Goal: Task Accomplishment & Management: Manage account settings

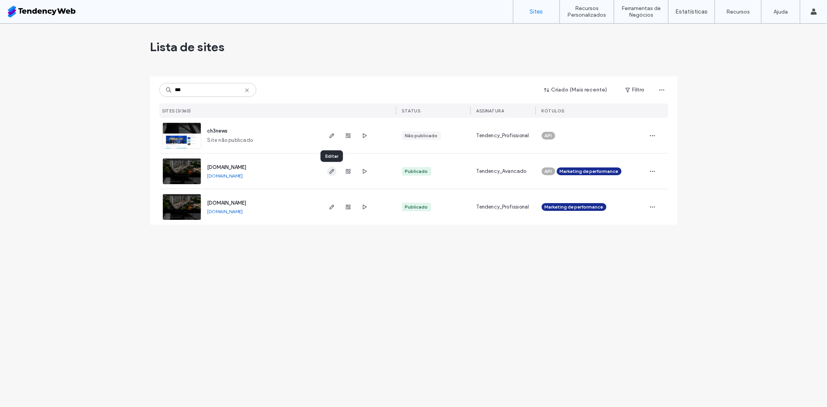
type input "***"
click at [331, 174] on span "button" at bounding box center [331, 171] width 9 height 9
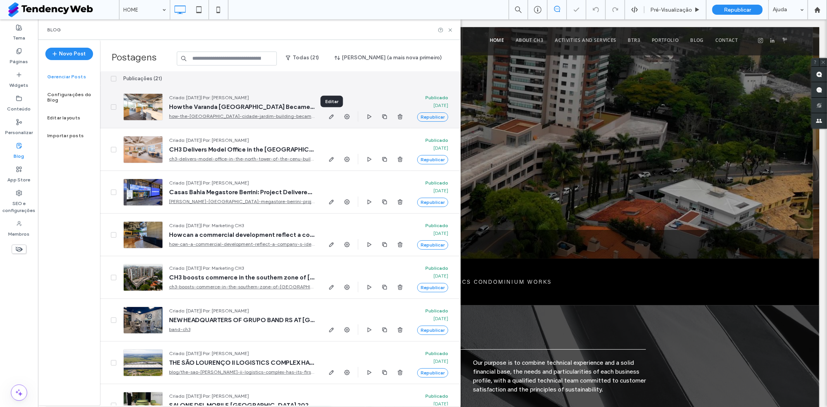
click at [330, 119] on icon "button" at bounding box center [331, 117] width 6 height 6
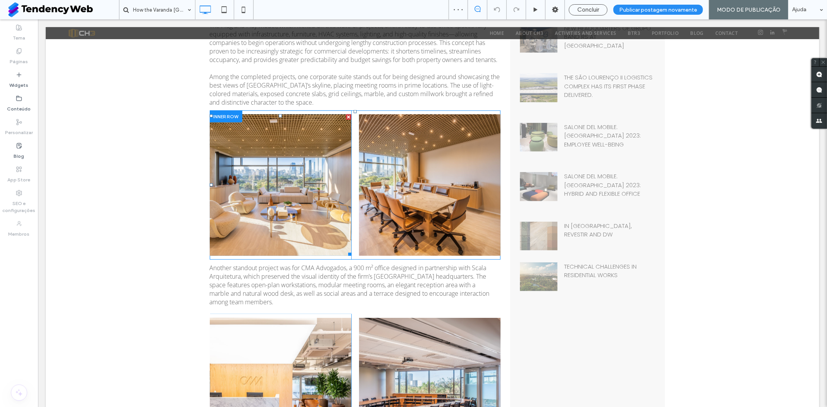
scroll to position [344, 0]
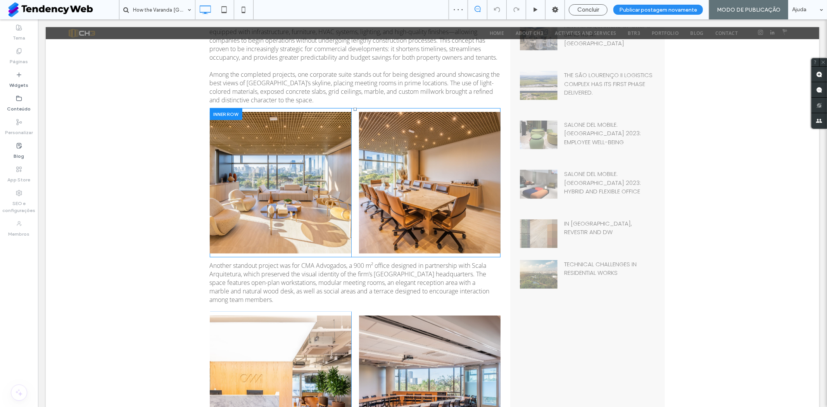
click at [351, 203] on div "Button Click To Paste Button Click To Paste" at bounding box center [354, 182] width 291 height 149
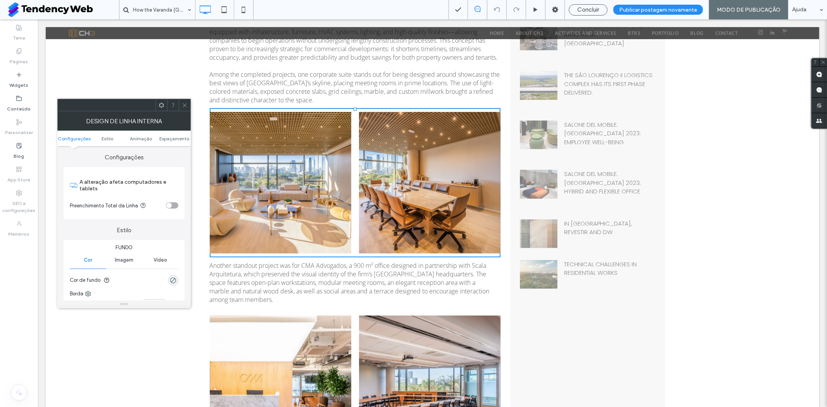
click at [165, 134] on ul "Configurações Estilo Animaçāo Espaçamento" at bounding box center [123, 138] width 133 height 15
click at [167, 138] on span "Espaçamento" at bounding box center [174, 139] width 30 height 6
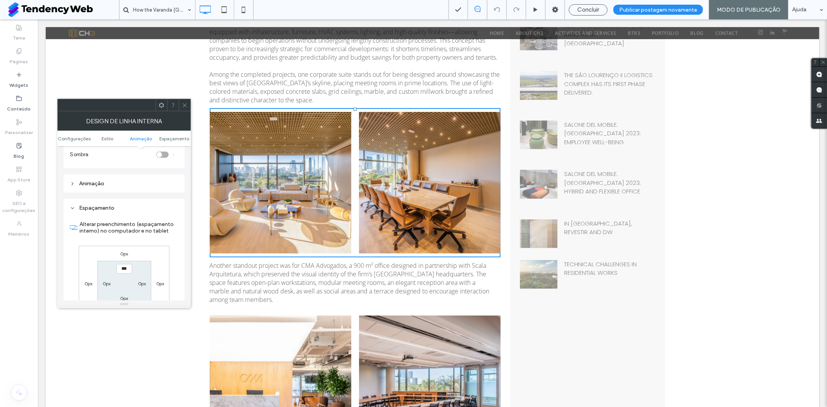
scroll to position [254, 0]
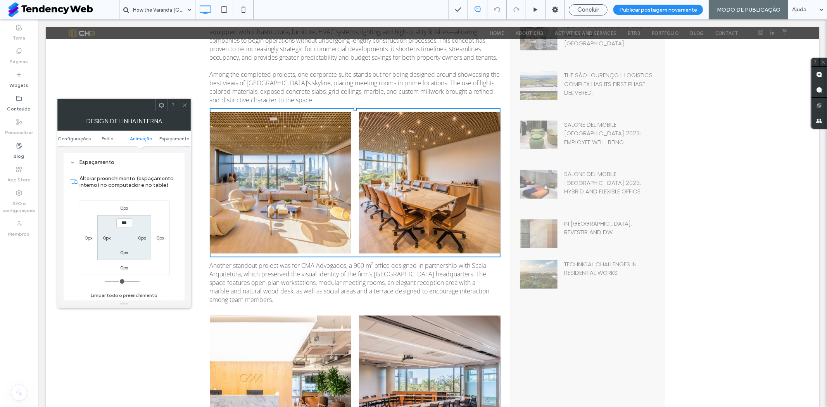
click at [187, 103] on icon at bounding box center [185, 105] width 6 height 6
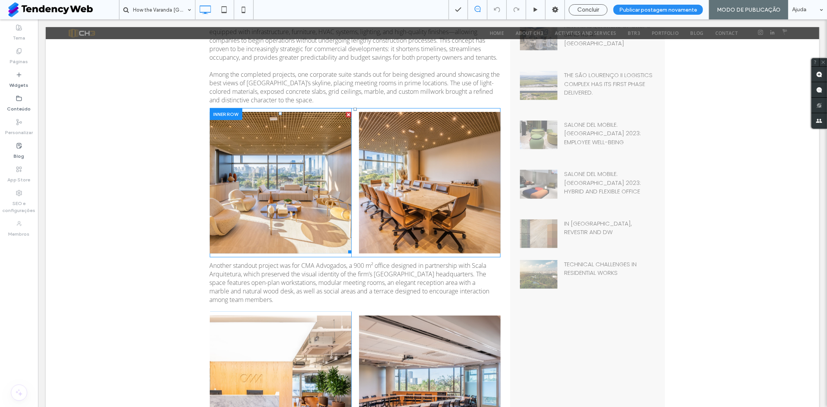
click at [294, 157] on link at bounding box center [279, 182] width 141 height 141
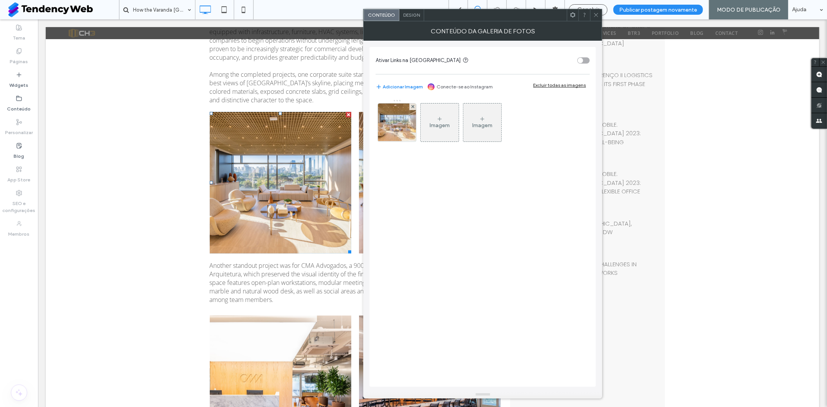
click at [413, 20] on div "Design" at bounding box center [411, 15] width 25 height 12
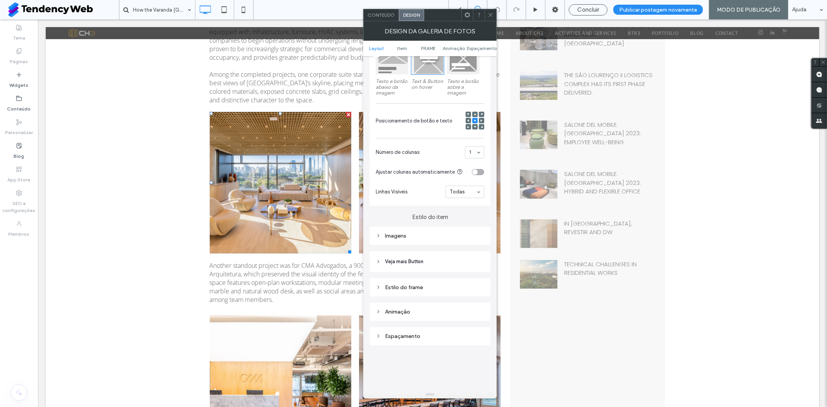
scroll to position [344, 0]
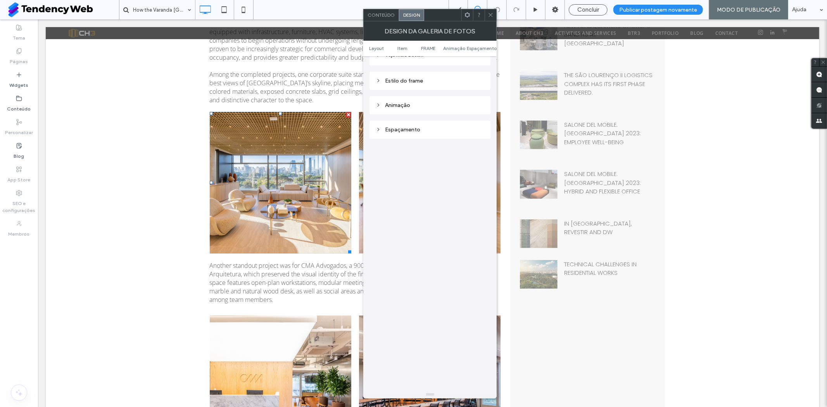
click at [416, 132] on div "Espaçamento" at bounding box center [429, 129] width 108 height 7
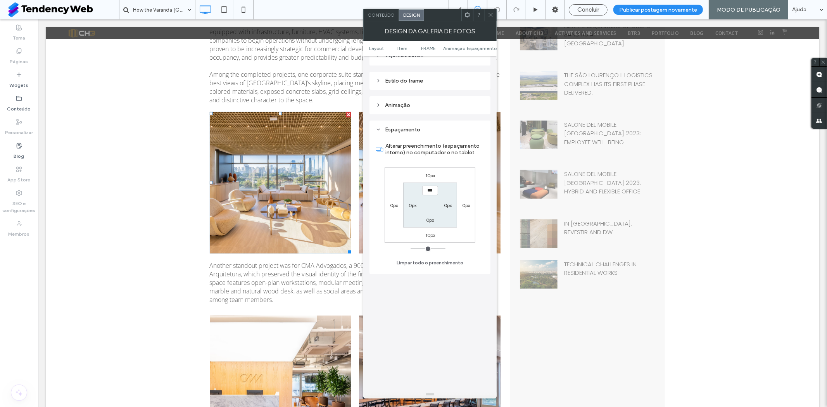
click at [491, 18] on span at bounding box center [490, 15] width 6 height 12
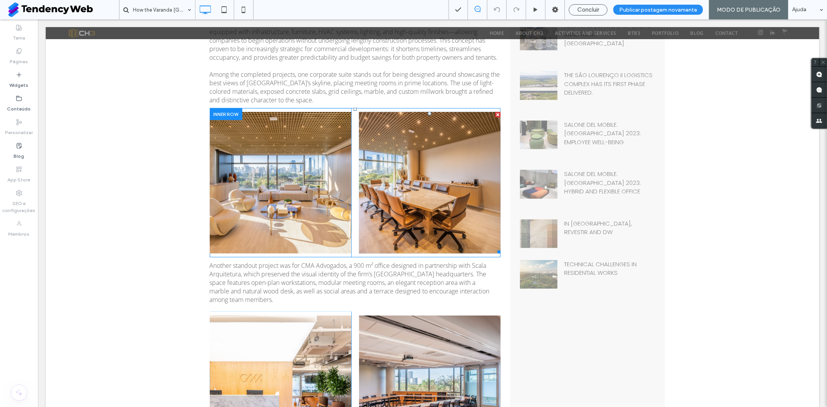
click at [415, 140] on link at bounding box center [428, 182] width 141 height 141
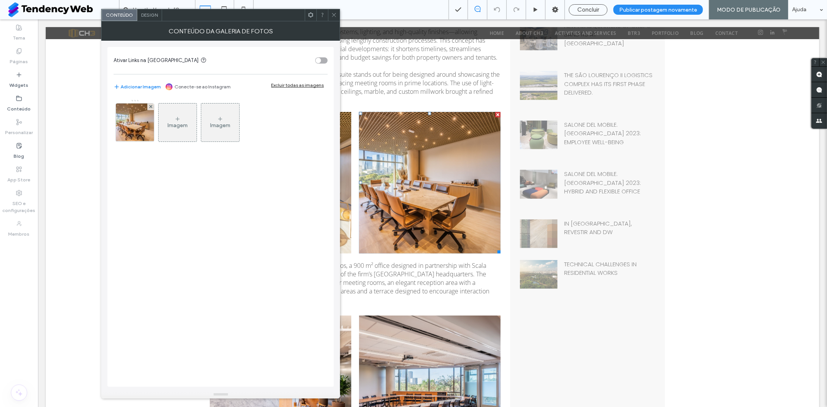
click at [146, 18] on div "Design" at bounding box center [149, 15] width 25 height 12
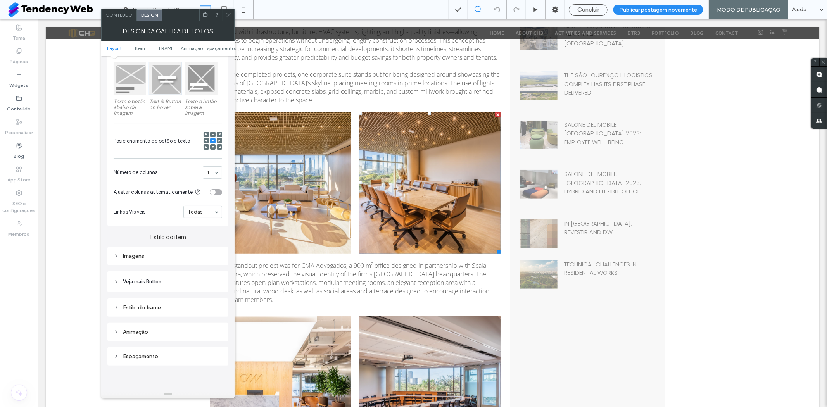
scroll to position [301, 0]
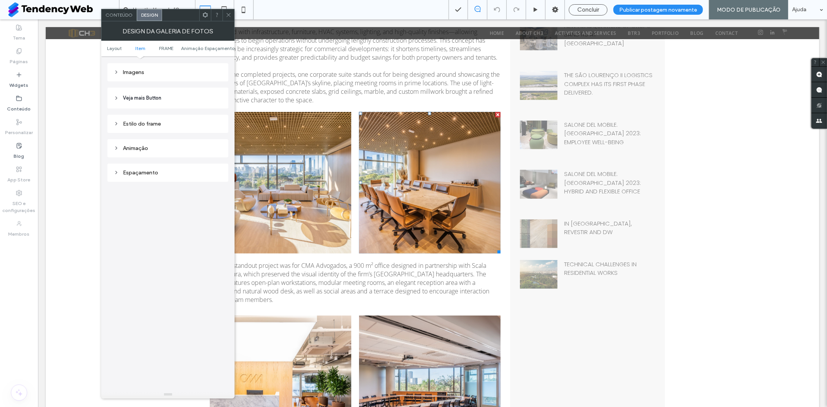
click at [160, 177] on div "Espaçamento" at bounding box center [167, 173] width 121 height 18
click at [156, 167] on div "Espaçamento" at bounding box center [168, 172] width 108 height 10
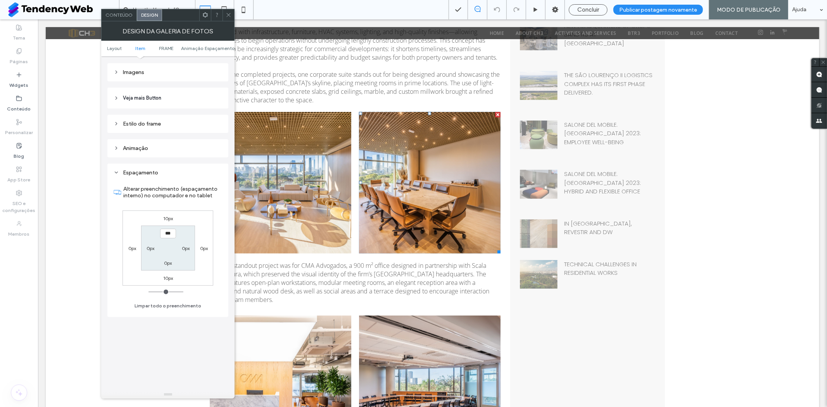
click at [226, 17] on icon at bounding box center [229, 15] width 6 height 6
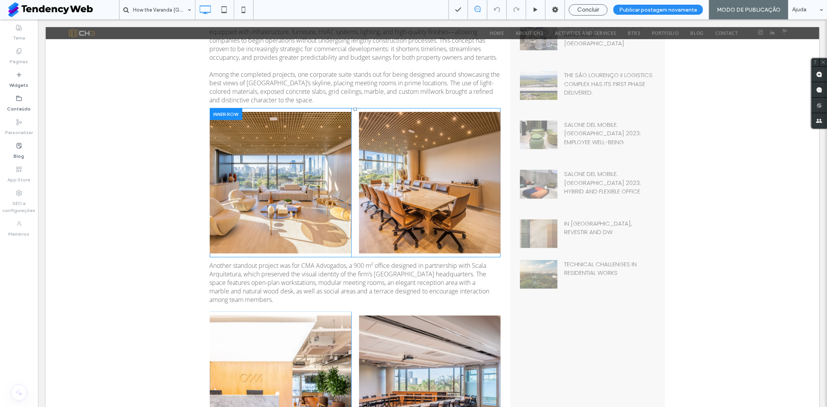
click at [351, 153] on div "Button Click To Paste Button Click To Paste" at bounding box center [354, 182] width 291 height 149
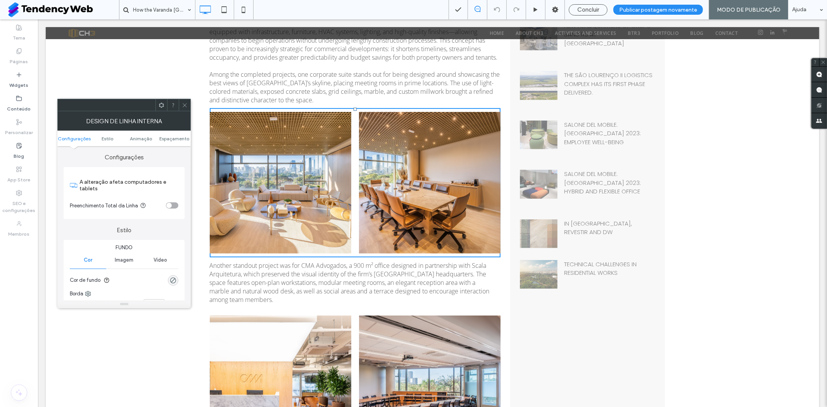
click at [172, 142] on ul "Configurações Estilo Animaçāo Espaçamento" at bounding box center [123, 138] width 133 height 15
click at [172, 131] on ul "Configurações Estilo Animaçāo Espaçamento" at bounding box center [123, 138] width 133 height 15
click at [172, 134] on ul "Configurações Estilo Animaçāo Espaçamento" at bounding box center [123, 138] width 133 height 15
click at [171, 136] on span "Espaçamento" at bounding box center [174, 139] width 30 height 6
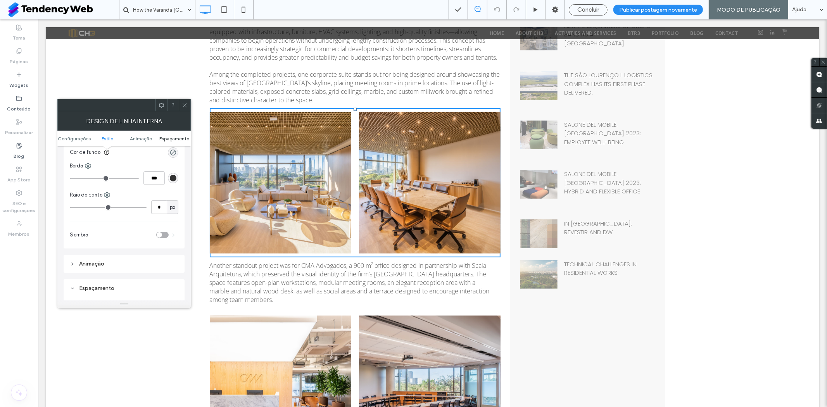
scroll to position [254, 0]
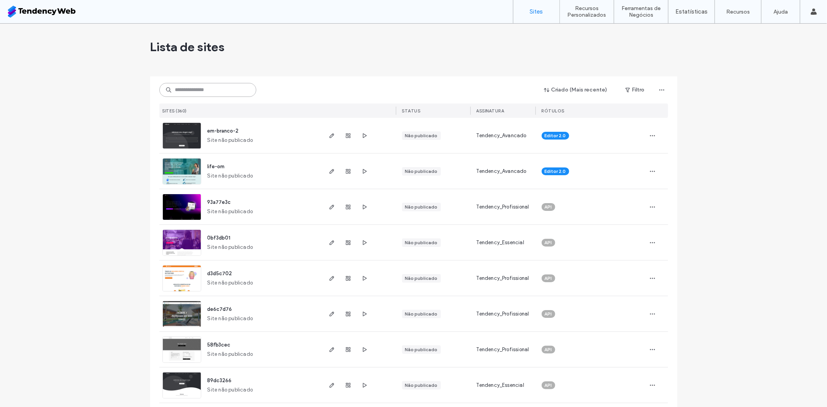
click at [192, 92] on input at bounding box center [207, 90] width 97 height 14
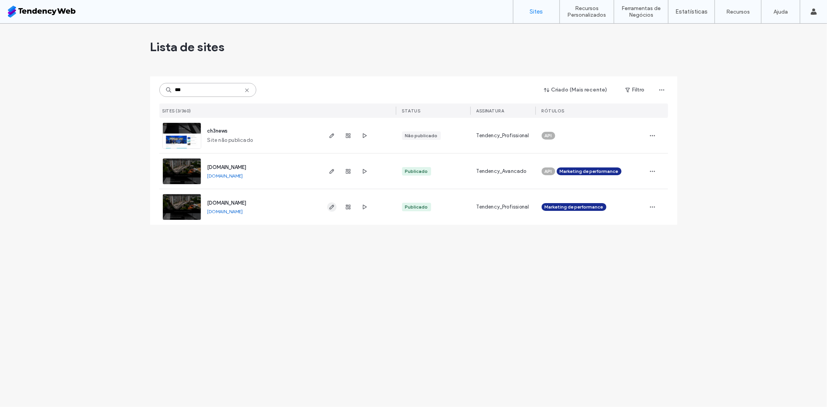
type input "***"
click at [332, 205] on use "button" at bounding box center [331, 207] width 5 height 5
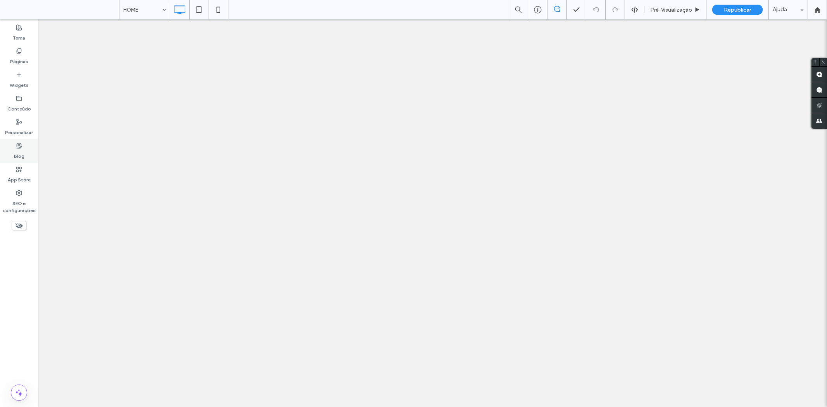
drag, startPoint x: 0, startPoint y: 0, endPoint x: 17, endPoint y: 146, distance: 146.7
click at [17, 146] on icon at bounding box center [19, 146] width 6 height 6
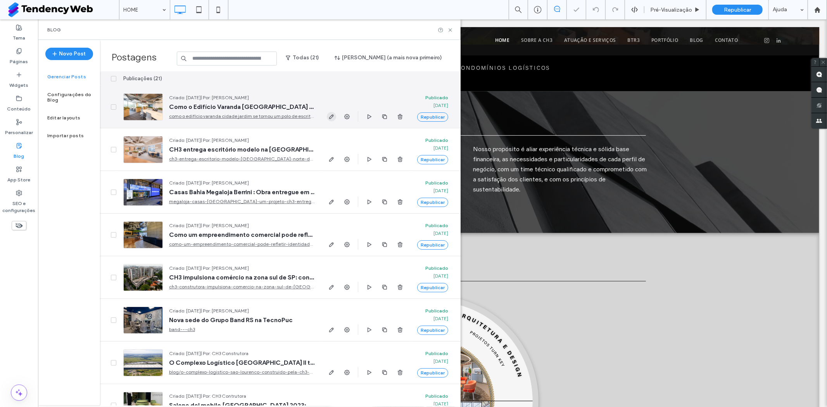
click at [334, 117] on span "button" at bounding box center [331, 116] width 9 height 9
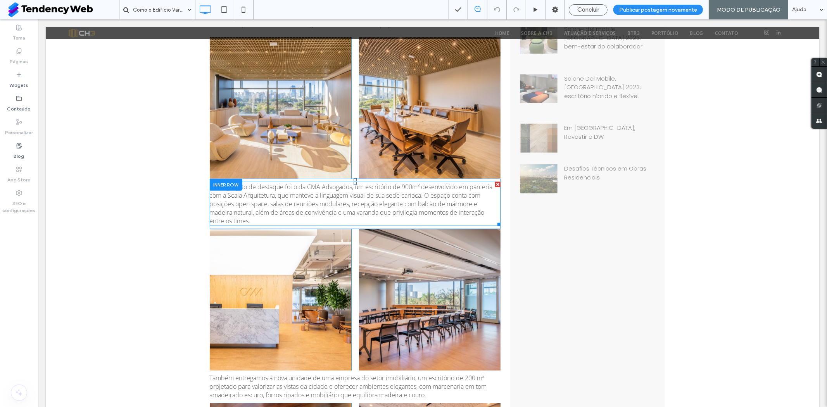
scroll to position [431, 0]
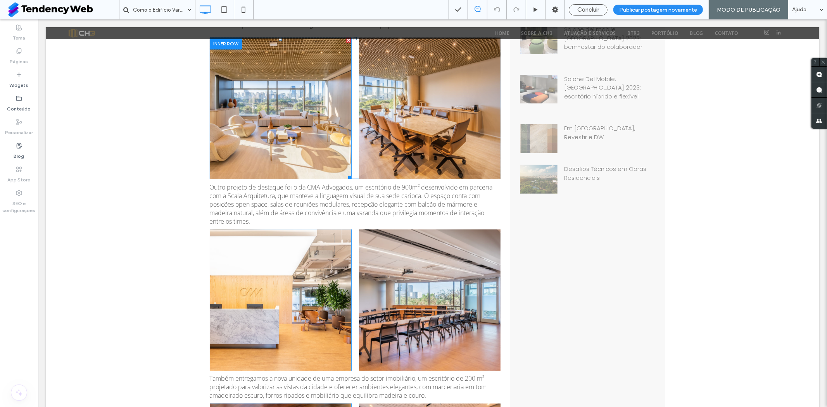
click at [328, 103] on link at bounding box center [279, 107] width 141 height 141
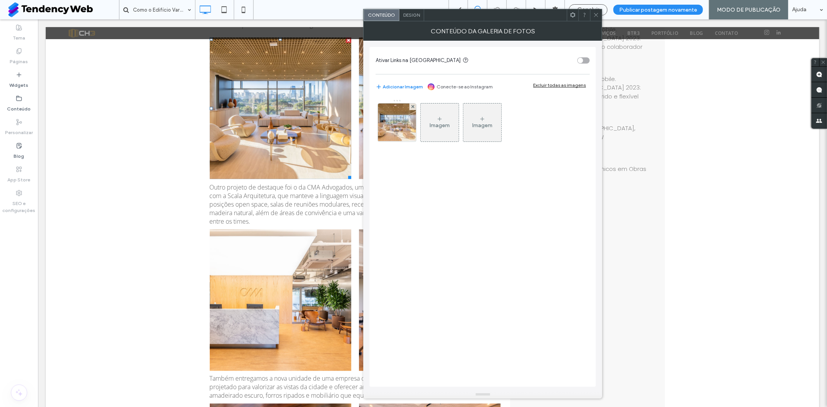
click at [412, 17] on span "Design" at bounding box center [411, 15] width 17 height 6
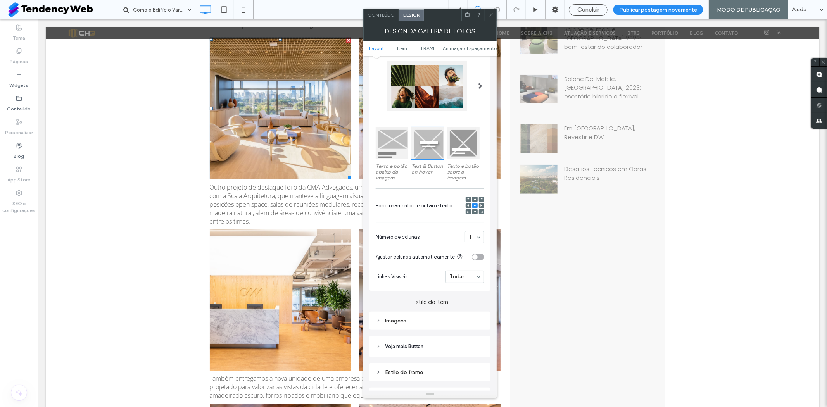
scroll to position [301, 0]
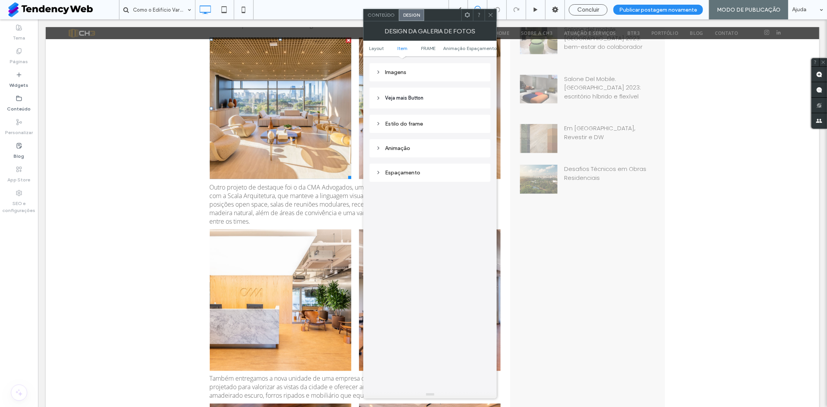
click at [426, 172] on div "Espaçamento" at bounding box center [429, 172] width 108 height 7
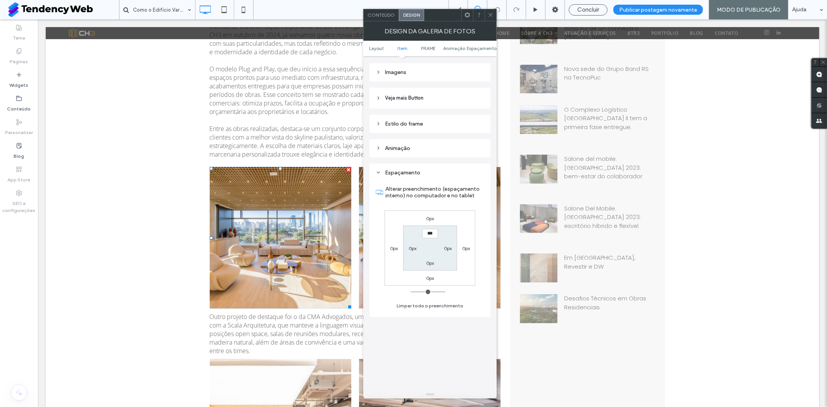
click at [429, 218] on label "0px" at bounding box center [430, 218] width 8 height 6
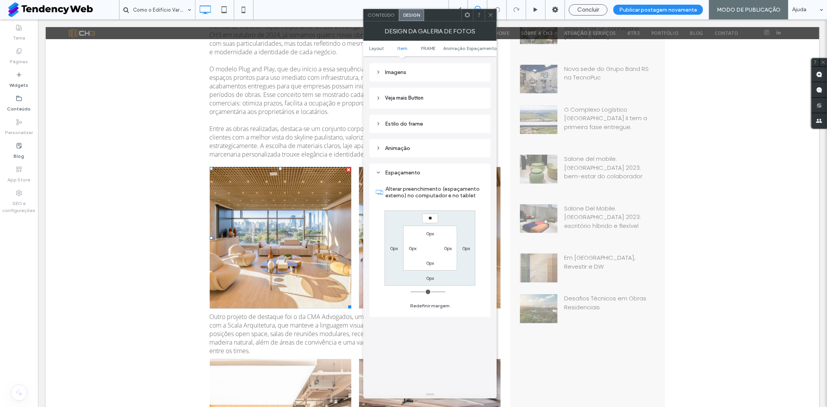
type input "**"
type input "****"
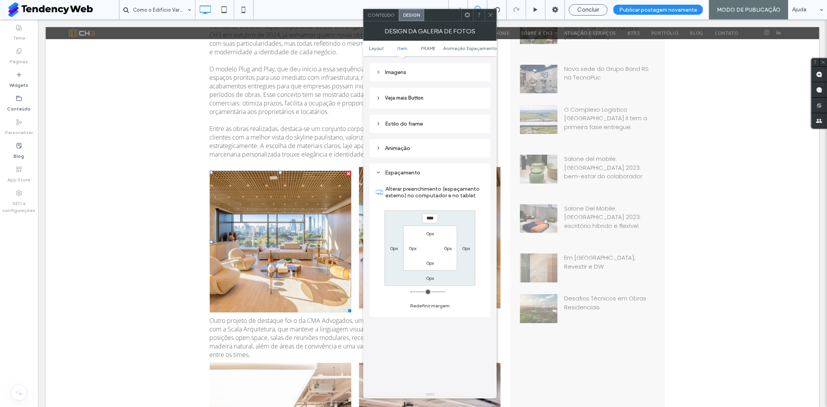
click at [435, 276] on div "0px" at bounding box center [430, 278] width 18 height 8
click at [430, 276] on label "0px" at bounding box center [430, 278] width 8 height 6
type input "*"
type input "**"
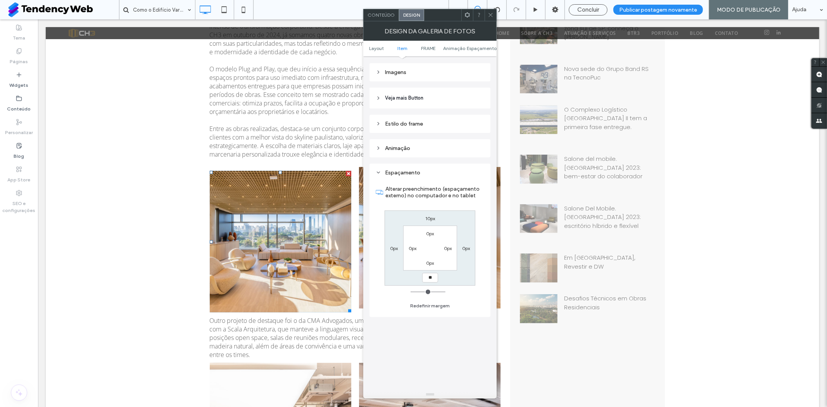
type input "****"
click at [491, 16] on icon at bounding box center [490, 15] width 6 height 6
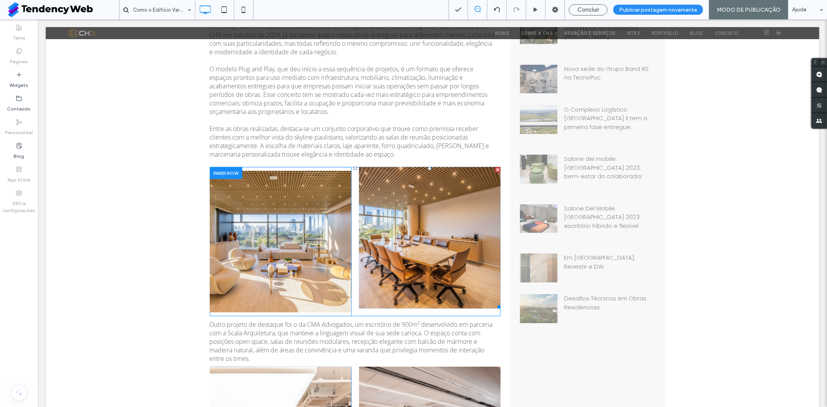
click at [413, 217] on link at bounding box center [428, 237] width 141 height 141
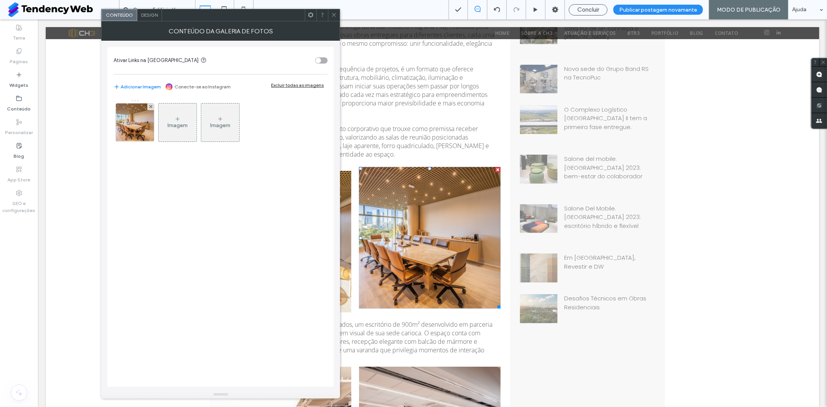
click at [156, 15] on span "Design" at bounding box center [149, 15] width 17 height 6
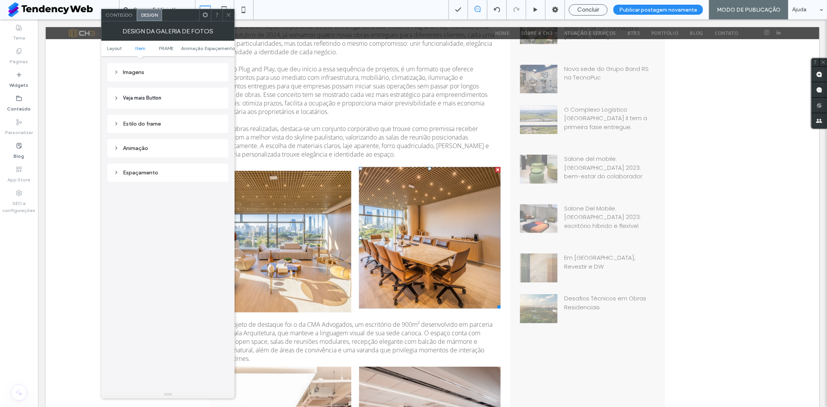
click at [165, 174] on div "Espaçamento" at bounding box center [168, 172] width 108 height 7
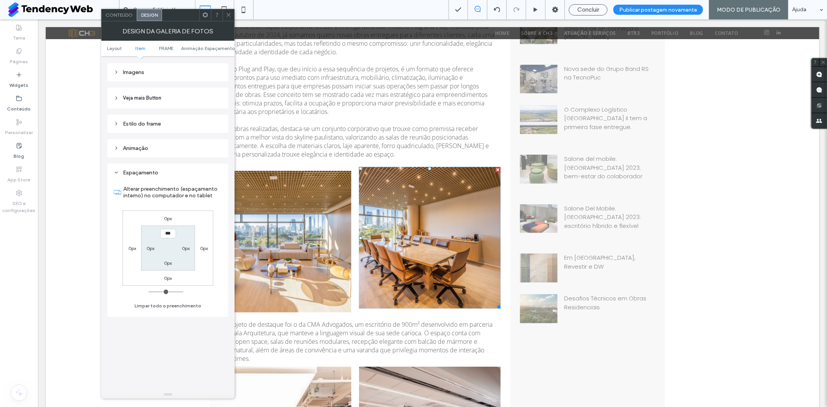
click at [171, 216] on label "0px" at bounding box center [168, 218] width 8 height 6
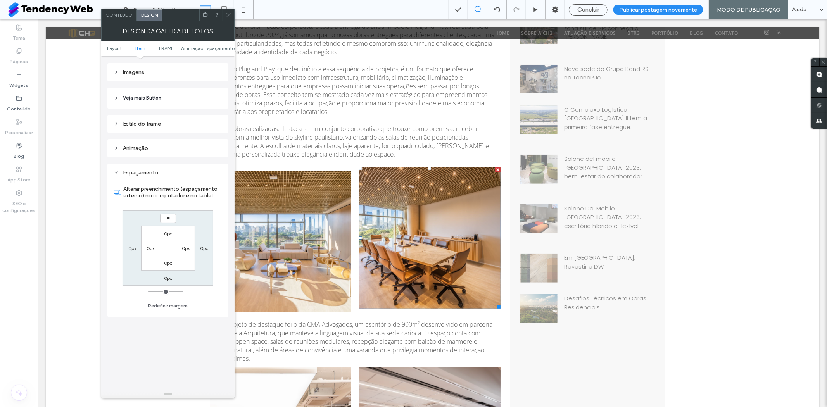
type input "**"
type input "****"
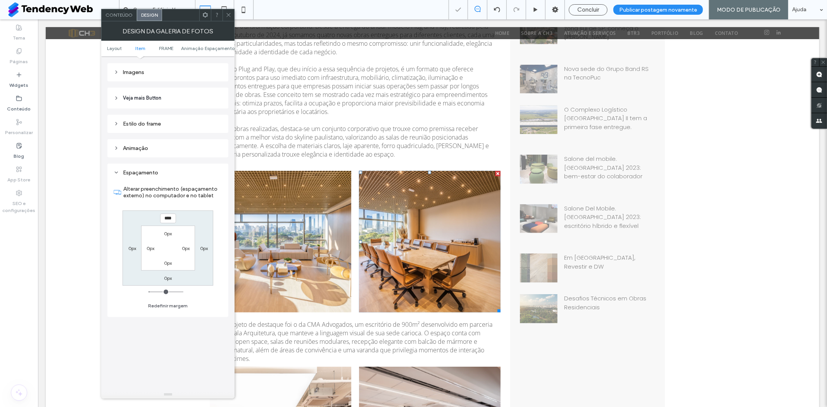
click at [169, 277] on label "0px" at bounding box center [168, 278] width 8 height 6
type input "*"
type input "**"
type input "****"
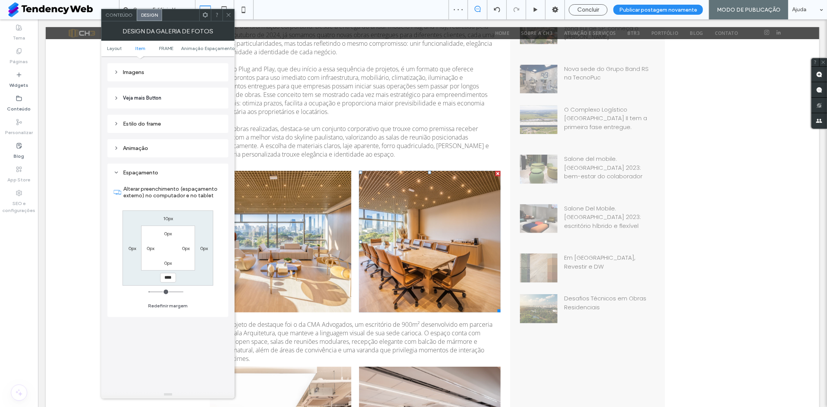
click at [229, 12] on icon at bounding box center [229, 15] width 6 height 6
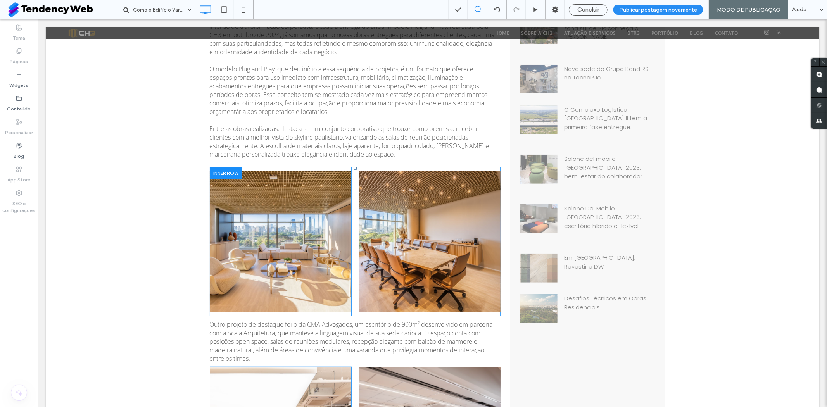
click at [351, 229] on div "Button Ver Mais Click To Paste Button Ver Mais Click To Paste" at bounding box center [354, 241] width 291 height 149
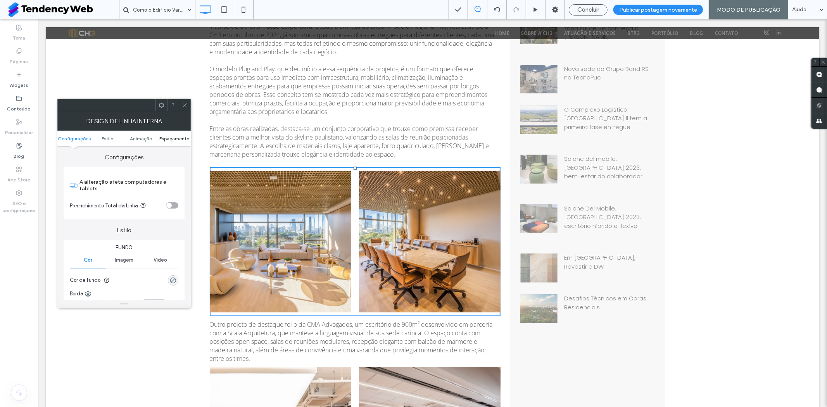
click at [172, 136] on span "Espaçamento" at bounding box center [174, 139] width 30 height 6
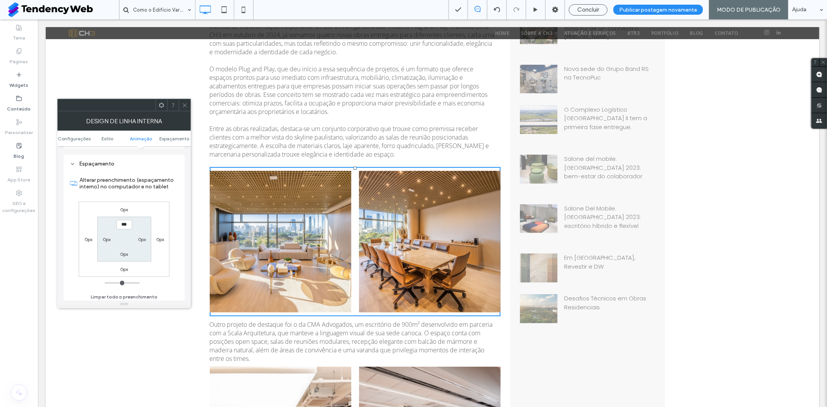
scroll to position [254, 0]
click at [184, 103] on icon at bounding box center [185, 105] width 6 height 6
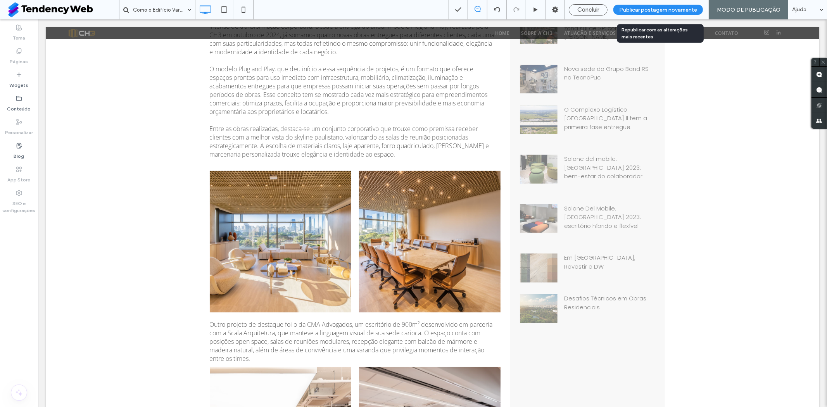
click at [670, 9] on span "Publicar postagem novamente" at bounding box center [658, 10] width 78 height 7
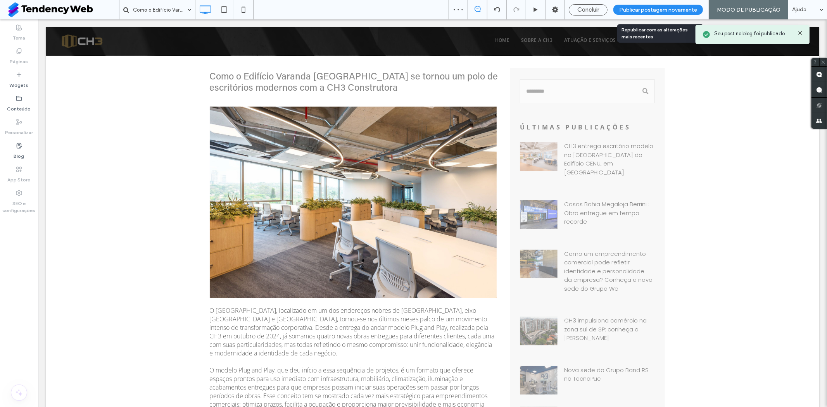
scroll to position [0, 0]
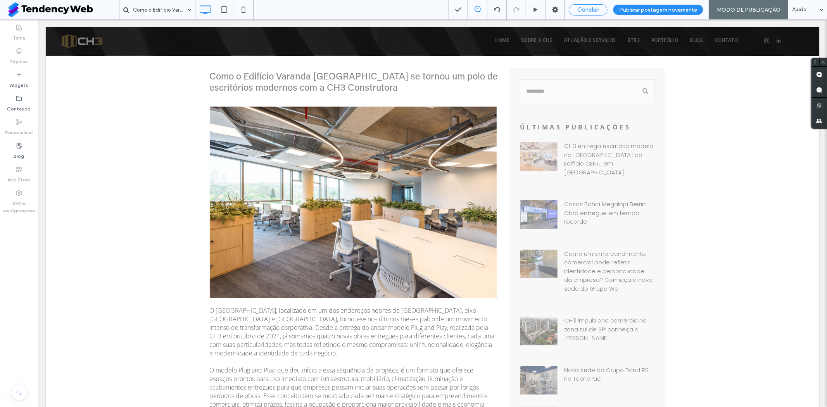
click at [589, 9] on span "Concluir" at bounding box center [588, 9] width 22 height 7
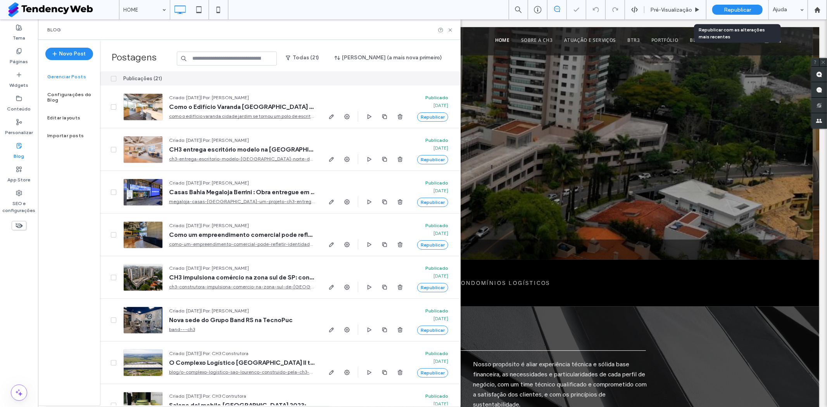
click at [737, 12] on span "Republicar" at bounding box center [736, 10] width 27 height 7
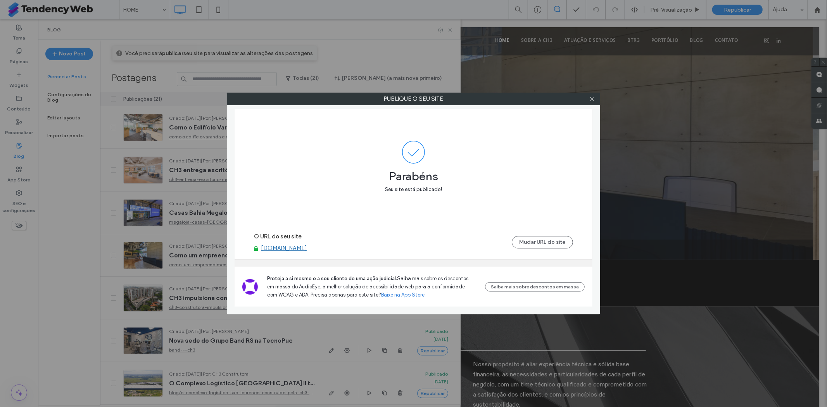
click at [293, 247] on link "[DOMAIN_NAME]" at bounding box center [284, 248] width 46 height 7
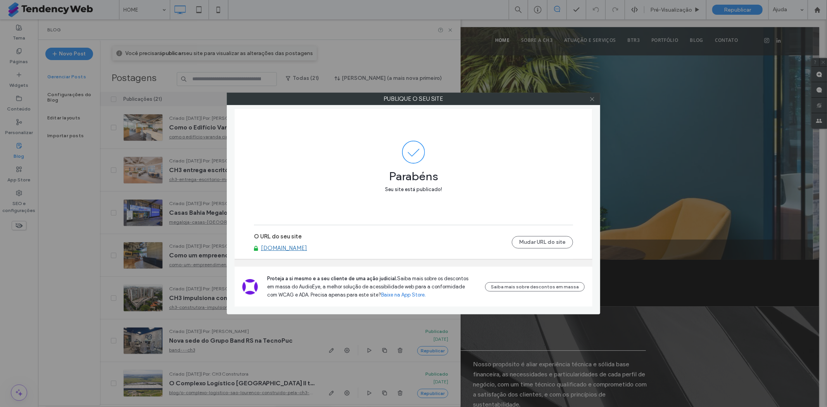
click at [594, 99] on icon at bounding box center [592, 99] width 6 height 6
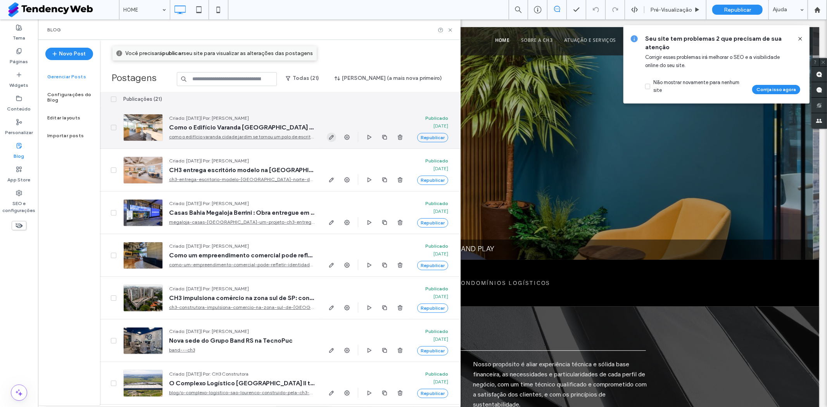
click at [331, 136] on icon "button" at bounding box center [331, 137] width 6 height 6
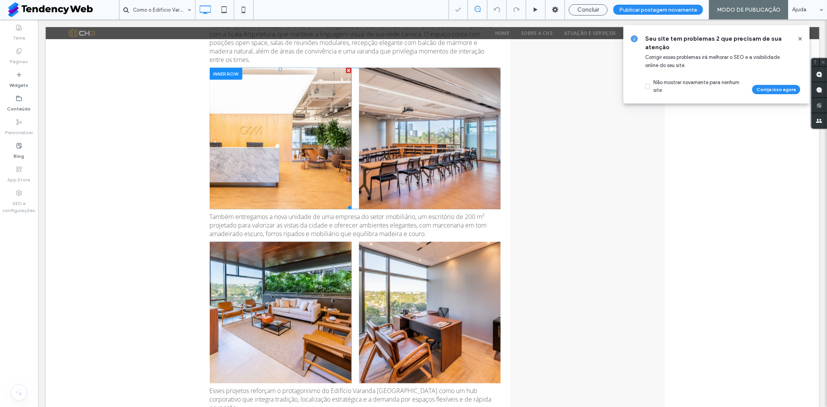
scroll to position [603, 0]
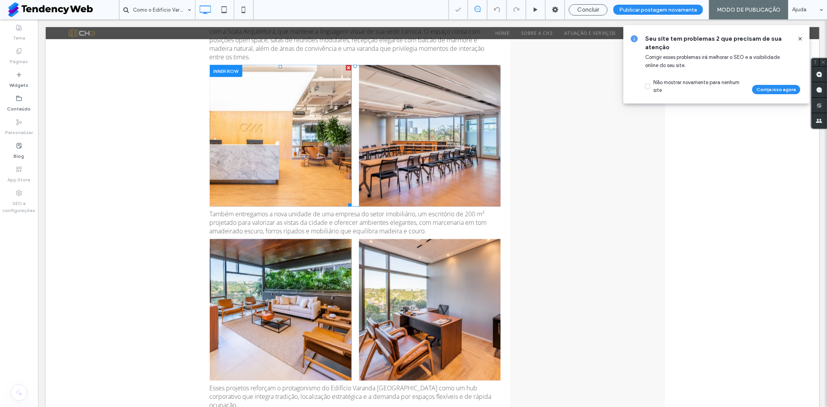
click at [294, 127] on link at bounding box center [279, 135] width 141 height 141
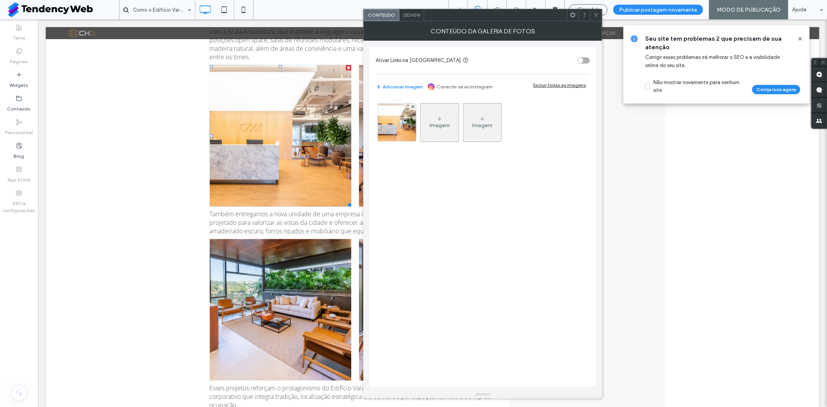
click at [416, 19] on div "Design" at bounding box center [411, 15] width 25 height 12
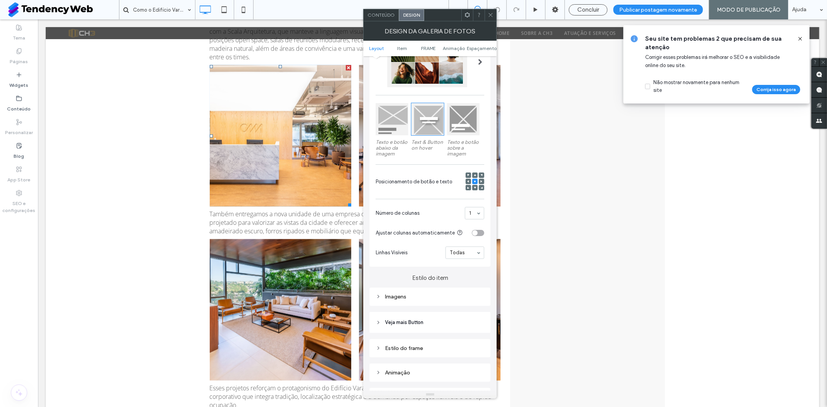
scroll to position [258, 0]
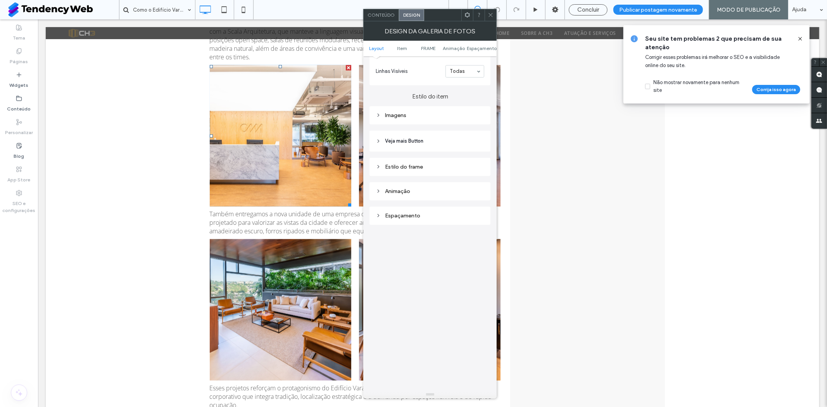
click at [430, 215] on div "Espaçamento" at bounding box center [429, 215] width 108 height 7
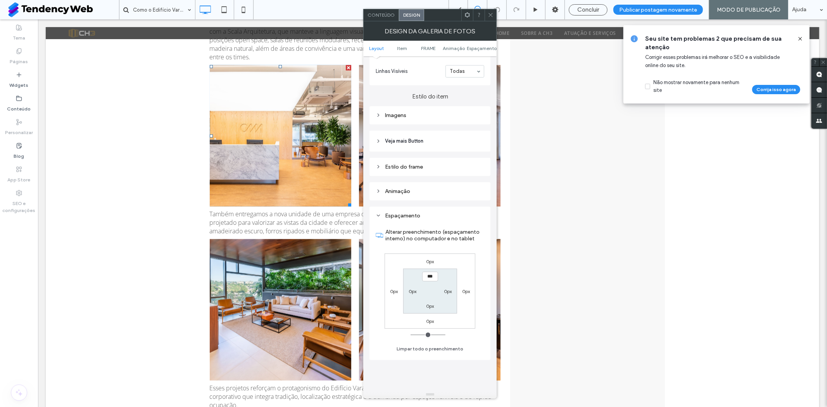
click at [431, 261] on label "0px" at bounding box center [430, 261] width 8 height 6
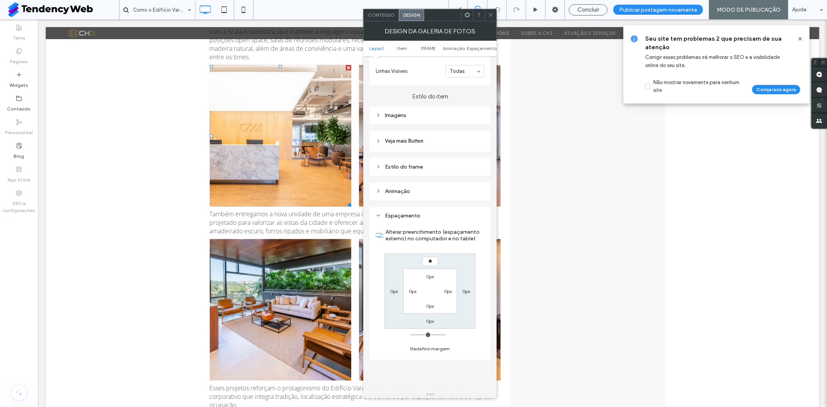
type input "**"
type input "****"
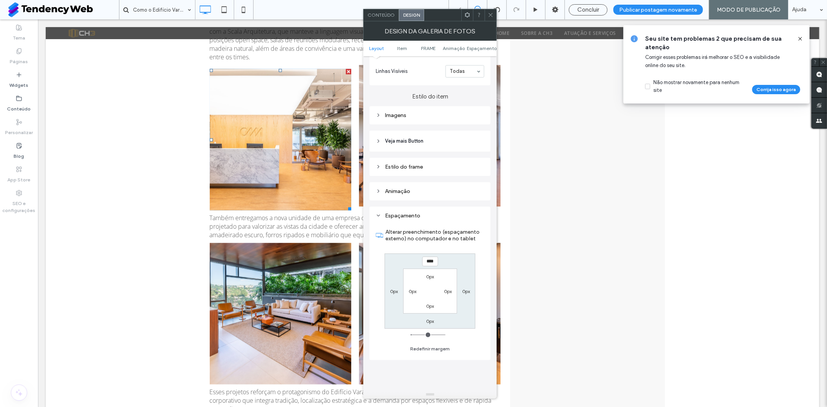
click at [432, 319] on label "0px" at bounding box center [430, 321] width 8 height 6
type input "*"
type input "**"
type input "****"
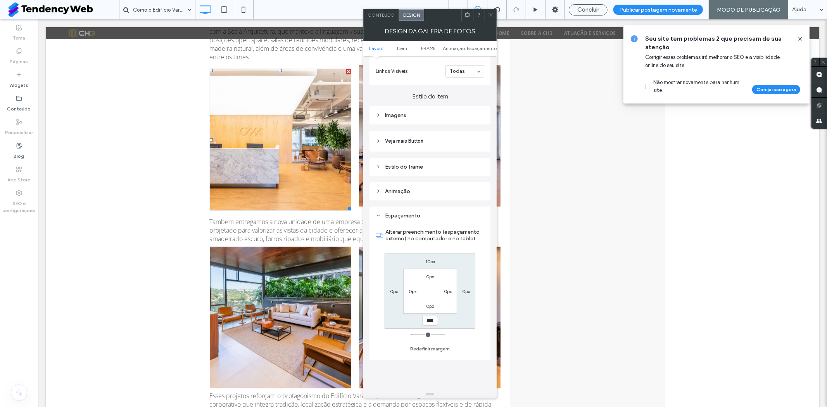
click at [491, 13] on icon at bounding box center [490, 15] width 6 height 6
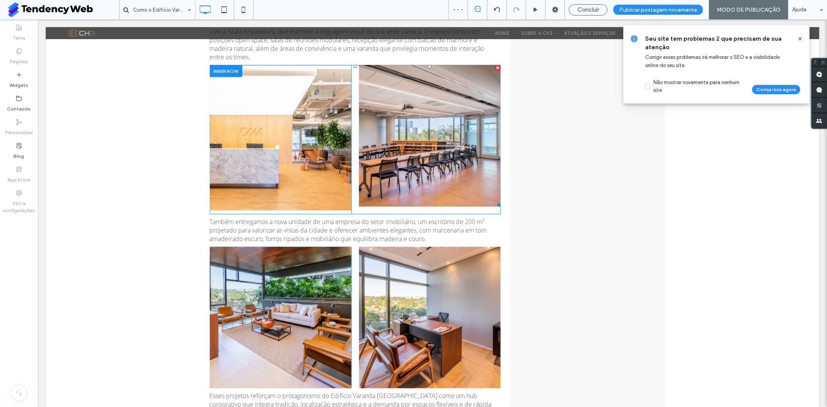
click at [417, 153] on link at bounding box center [428, 135] width 141 height 141
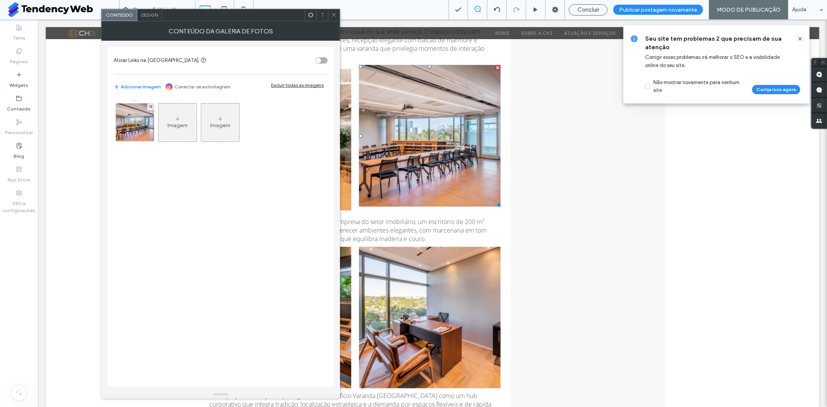
click at [152, 15] on span "Design" at bounding box center [149, 15] width 17 height 6
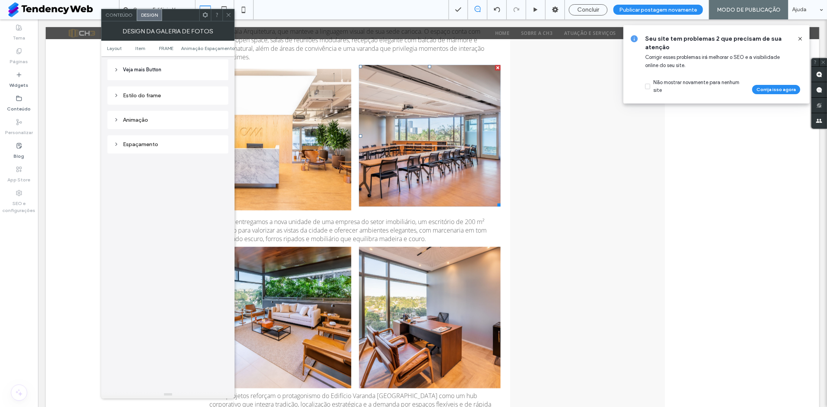
scroll to position [344, 0]
click at [160, 132] on div "Espaçamento" at bounding box center [168, 129] width 108 height 7
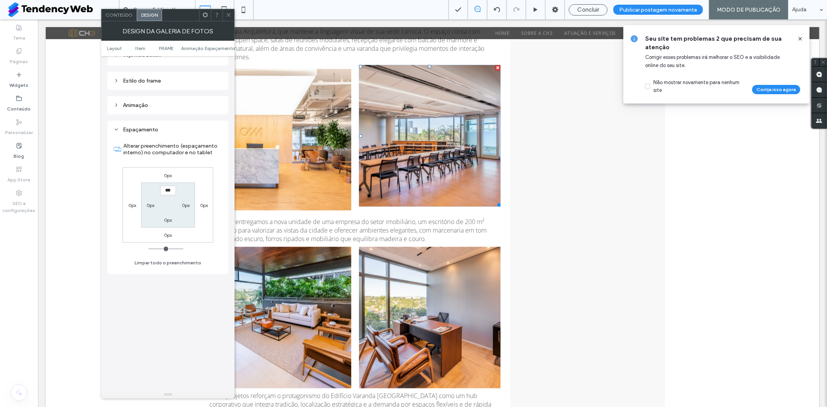
click at [170, 177] on label "0px" at bounding box center [168, 175] width 8 height 6
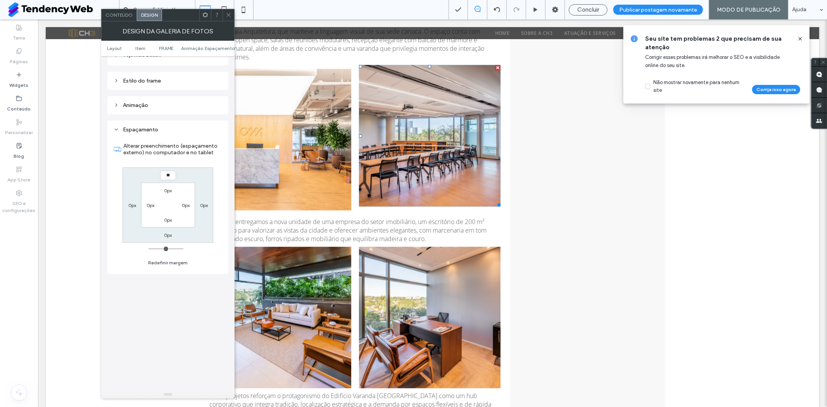
type input "**"
type input "****"
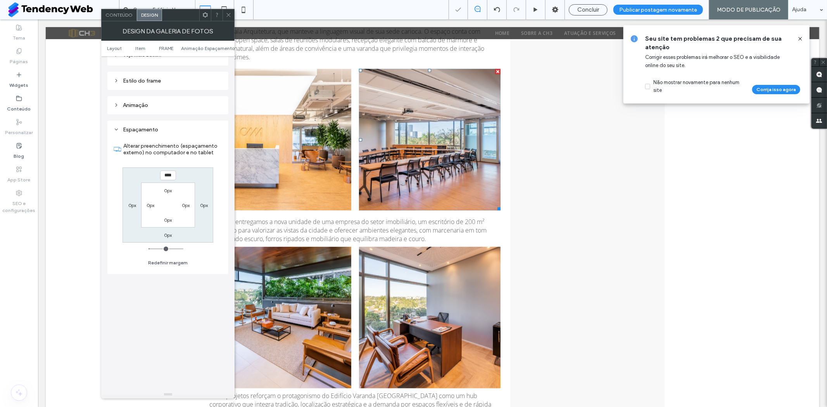
click at [167, 234] on label "0px" at bounding box center [168, 235] width 8 height 6
type input "*"
type input "**"
type input "****"
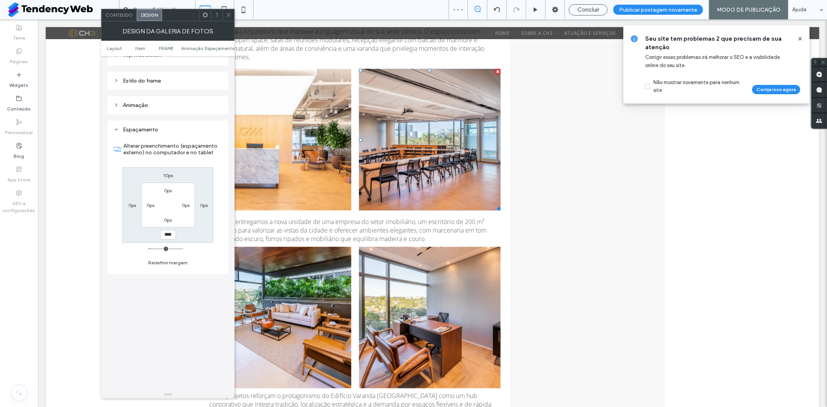
click at [227, 12] on icon at bounding box center [229, 15] width 6 height 6
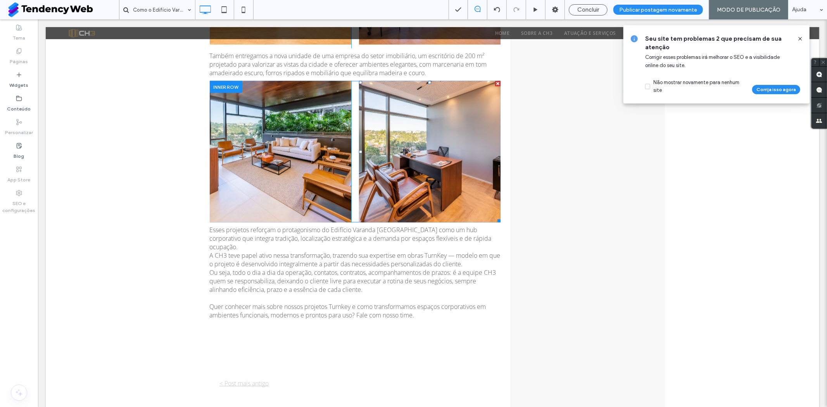
scroll to position [775, 0]
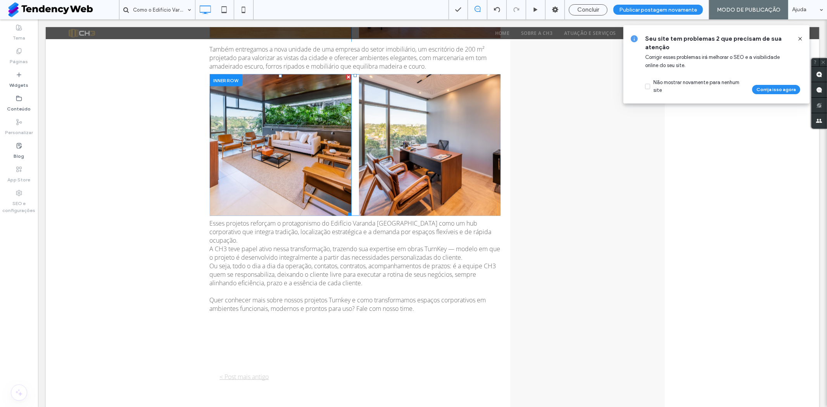
click at [260, 136] on link at bounding box center [279, 144] width 141 height 141
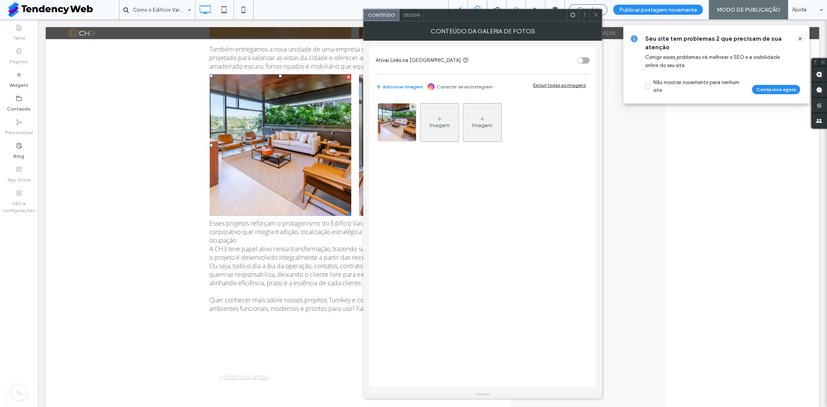
click at [410, 13] on span "Design" at bounding box center [411, 15] width 17 height 6
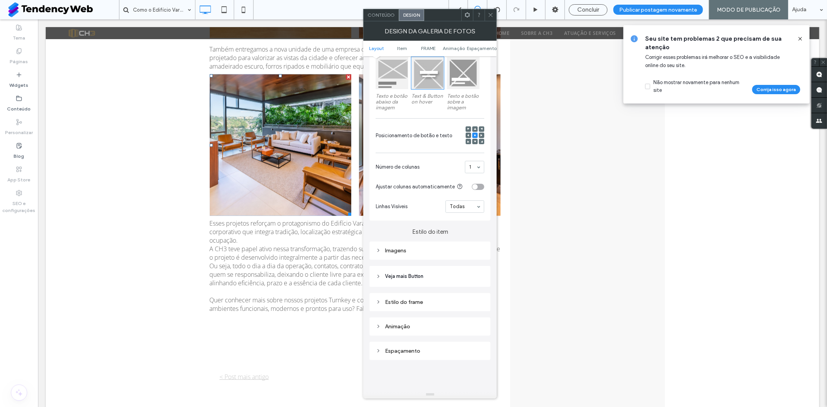
scroll to position [258, 0]
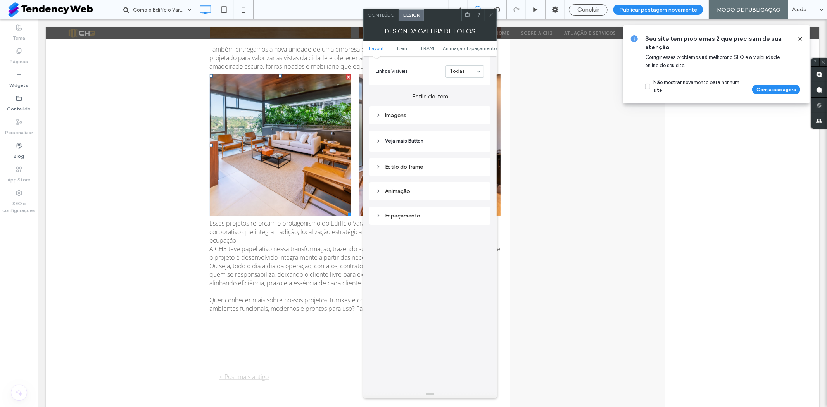
click at [417, 215] on div "Espaçamento" at bounding box center [429, 215] width 108 height 7
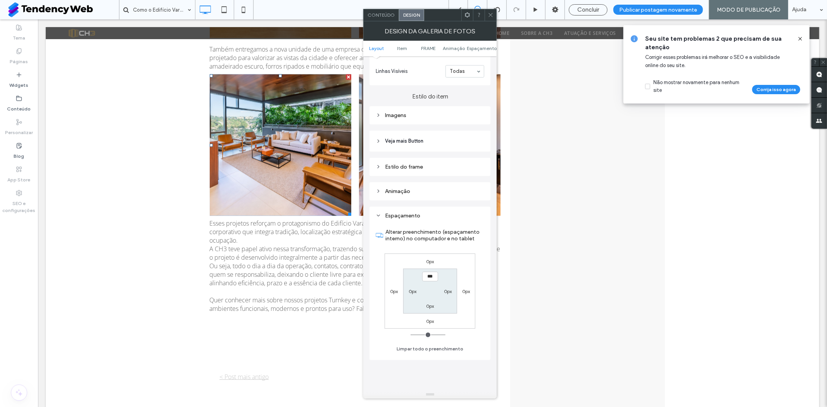
click at [433, 263] on label "0px" at bounding box center [430, 261] width 8 height 6
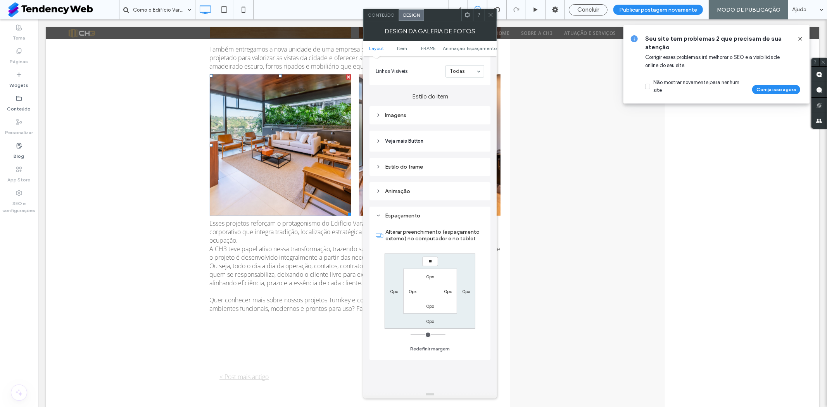
type input "**"
type input "****"
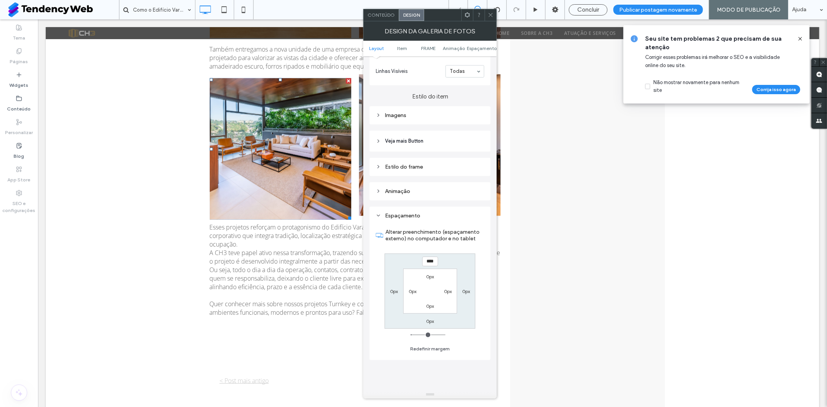
click at [435, 322] on div "0px" at bounding box center [430, 321] width 18 height 8
click at [429, 322] on label "0px" at bounding box center [430, 321] width 8 height 6
type input "*"
type input "**"
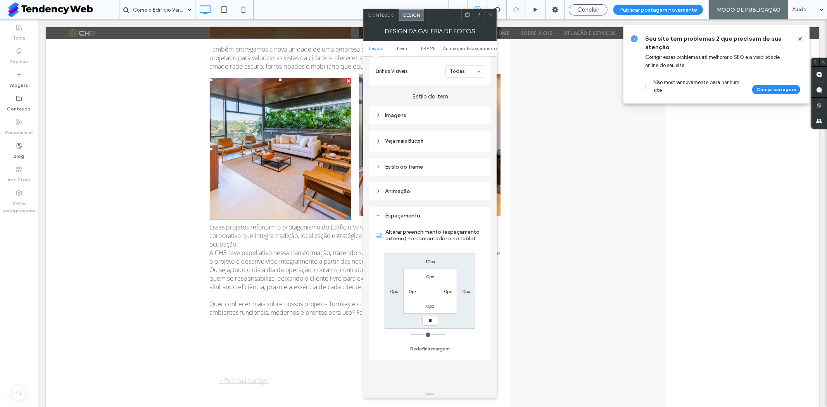
type input "****"
click at [491, 15] on icon at bounding box center [490, 15] width 6 height 6
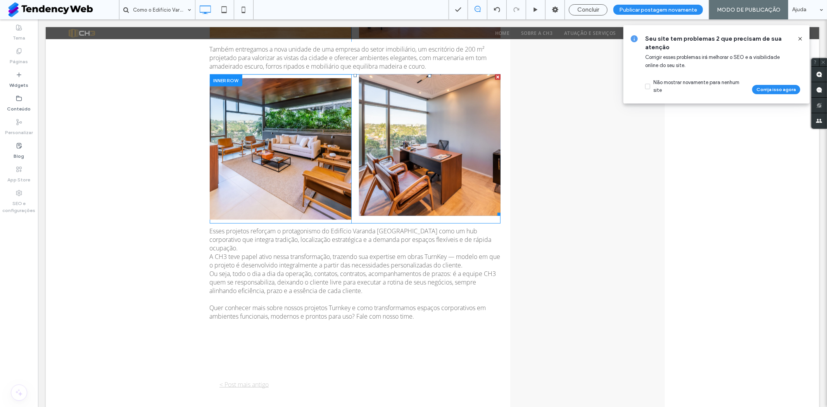
click at [413, 144] on link at bounding box center [428, 144] width 141 height 141
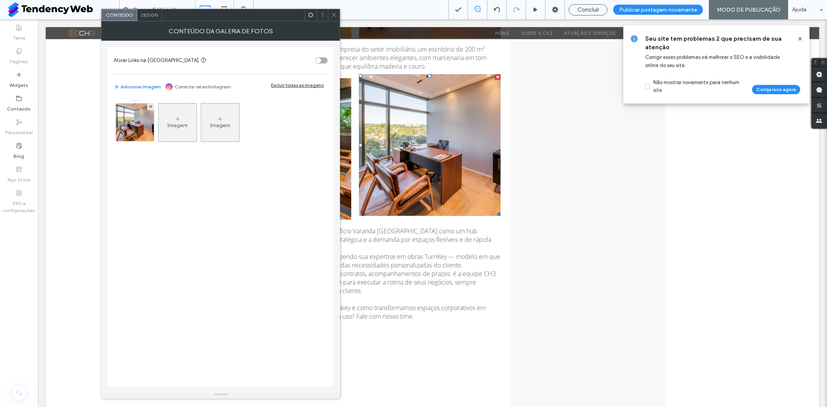
click at [150, 16] on span "Design" at bounding box center [149, 15] width 17 height 6
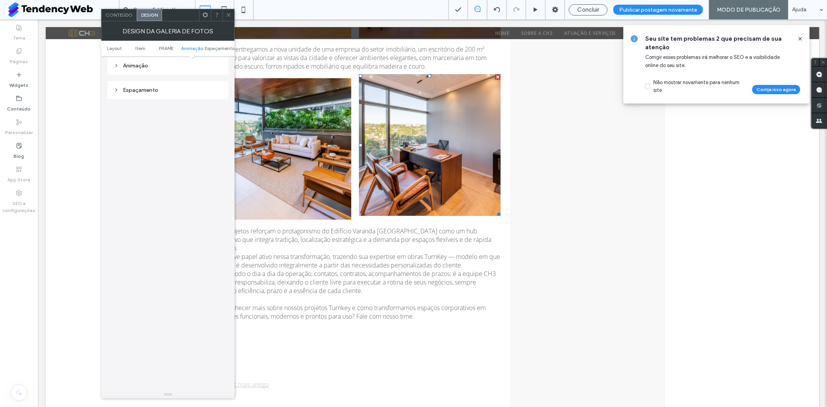
scroll to position [387, 0]
click at [157, 95] on div "Espaçamento" at bounding box center [167, 86] width 121 height 18
click at [161, 87] on div "Espaçamento" at bounding box center [168, 86] width 108 height 7
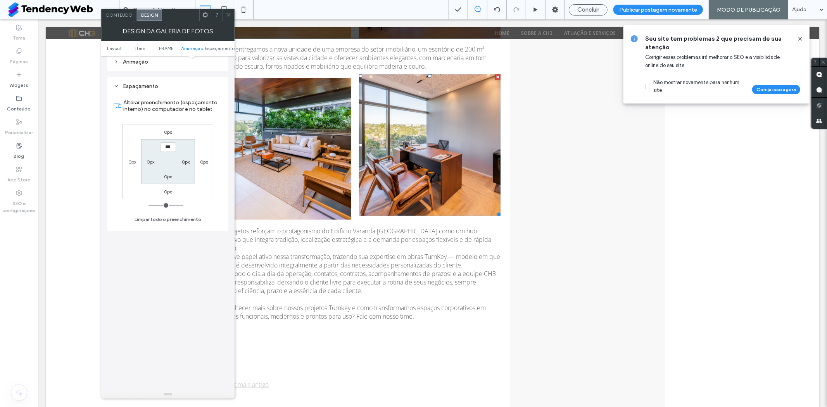
click at [168, 131] on label "0px" at bounding box center [168, 132] width 8 height 6
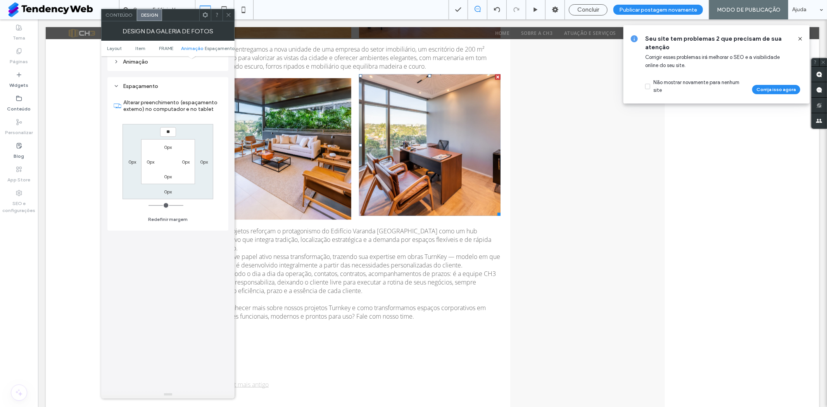
type input "**"
type input "****"
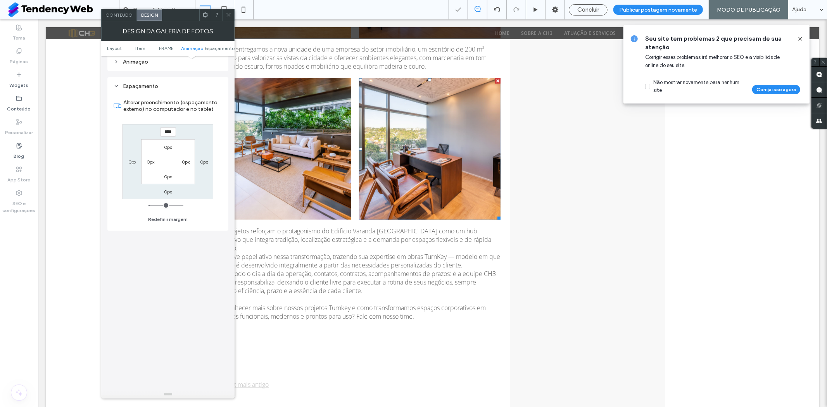
click at [167, 191] on label "0px" at bounding box center [168, 192] width 8 height 6
type input "*"
type input "**"
type input "****"
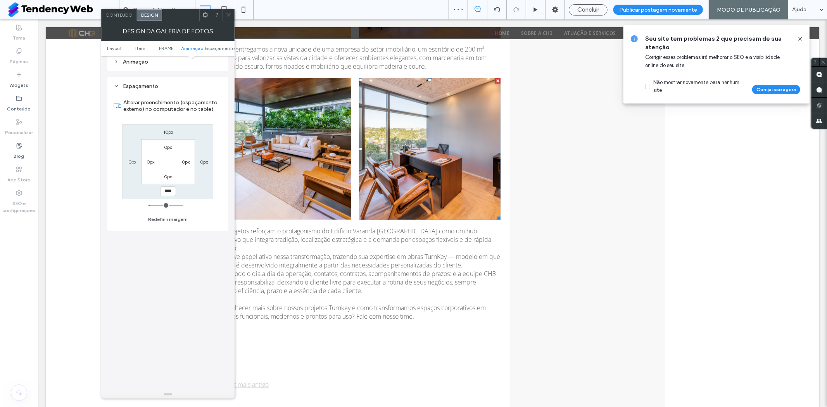
click at [229, 16] on icon at bounding box center [229, 15] width 6 height 6
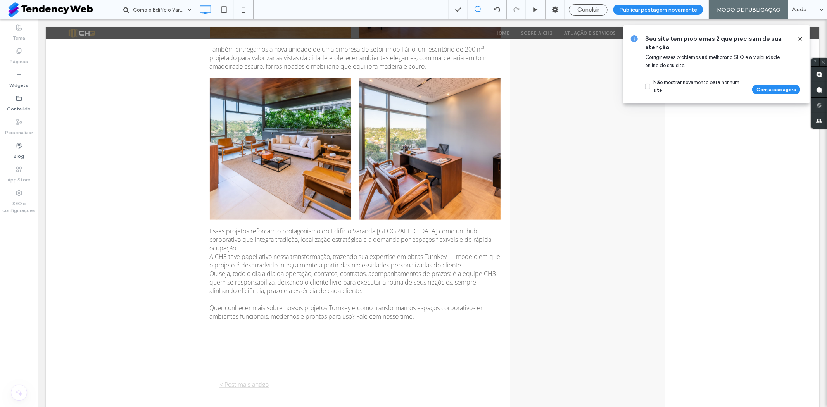
click at [800, 39] on use at bounding box center [799, 38] width 3 height 3
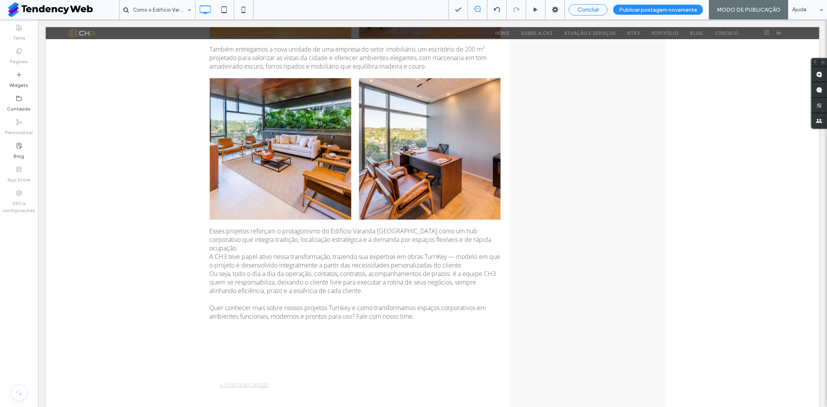
click at [596, 10] on span "Concluir" at bounding box center [588, 9] width 22 height 7
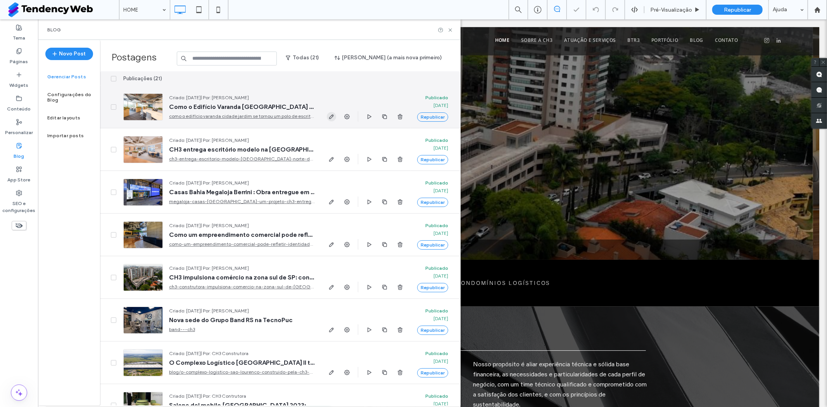
click at [329, 116] on icon "button" at bounding box center [331, 117] width 6 height 6
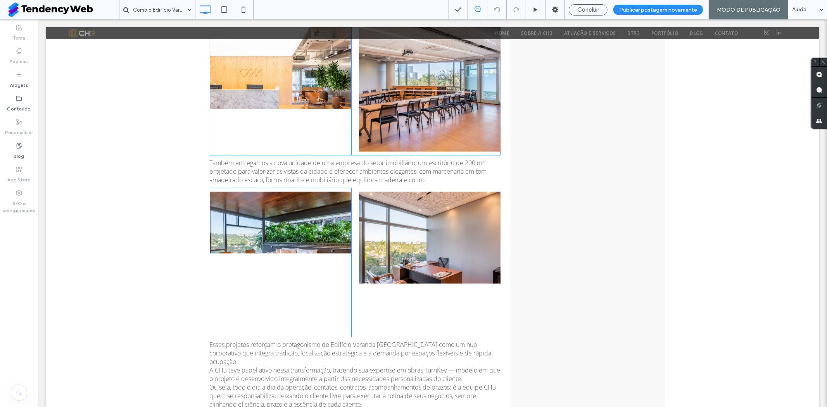
scroll to position [603, 0]
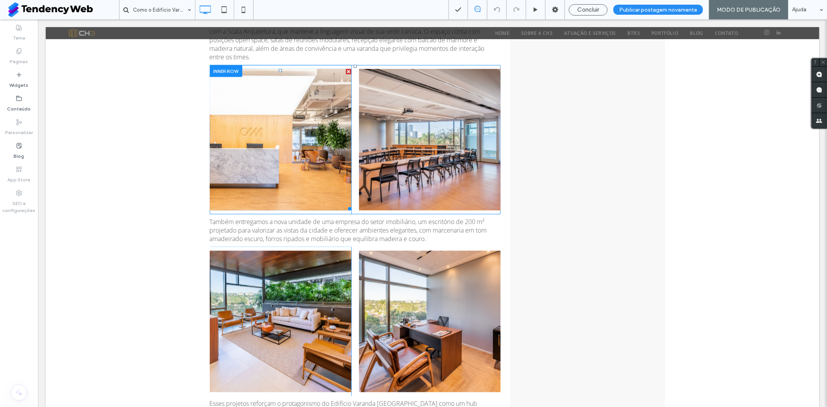
click at [272, 136] on link at bounding box center [279, 139] width 141 height 141
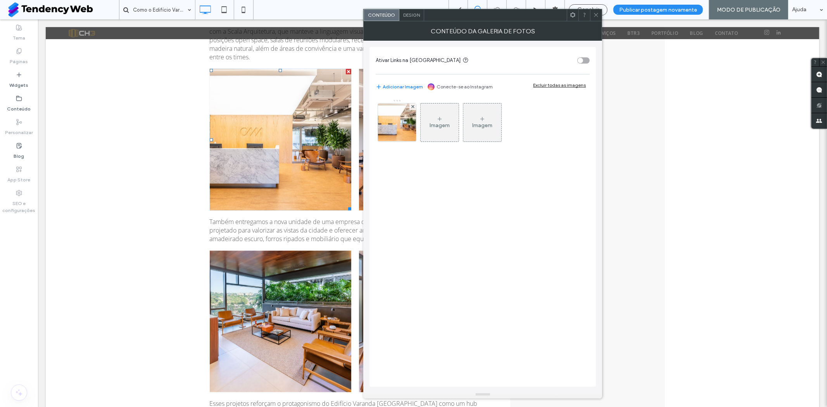
click at [416, 17] on span "Design" at bounding box center [411, 15] width 17 height 6
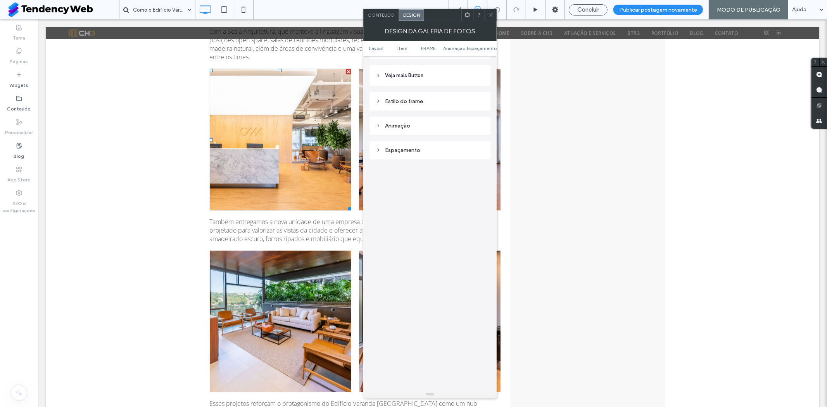
scroll to position [344, 0]
click at [420, 126] on div "Espaçamento" at bounding box center [429, 129] width 108 height 7
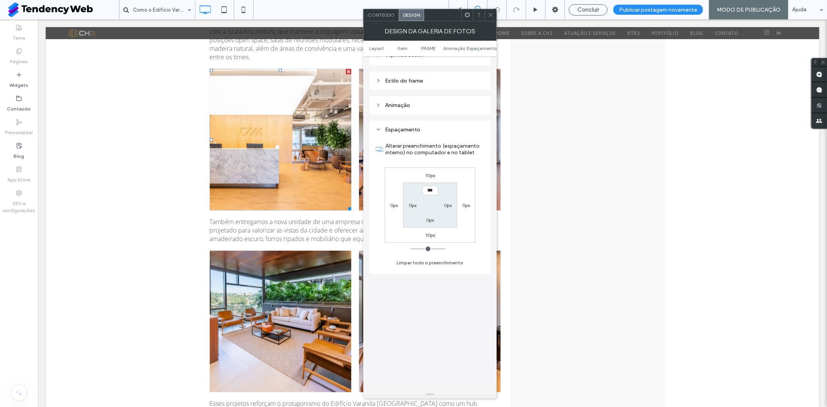
click at [492, 13] on icon at bounding box center [490, 15] width 6 height 6
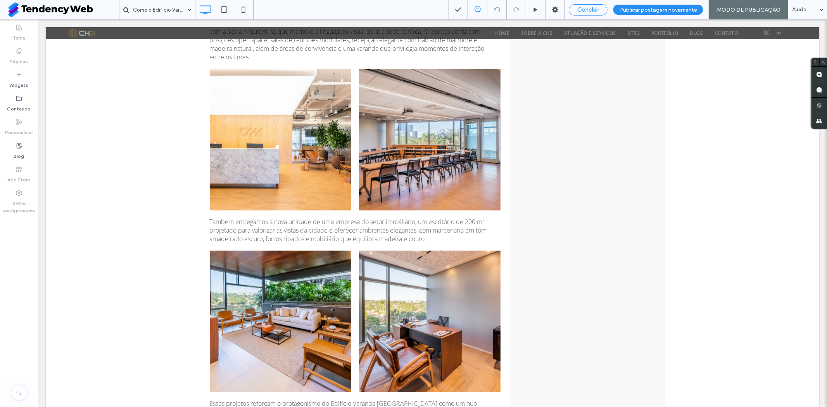
click at [598, 11] on span "Concluir" at bounding box center [588, 9] width 22 height 7
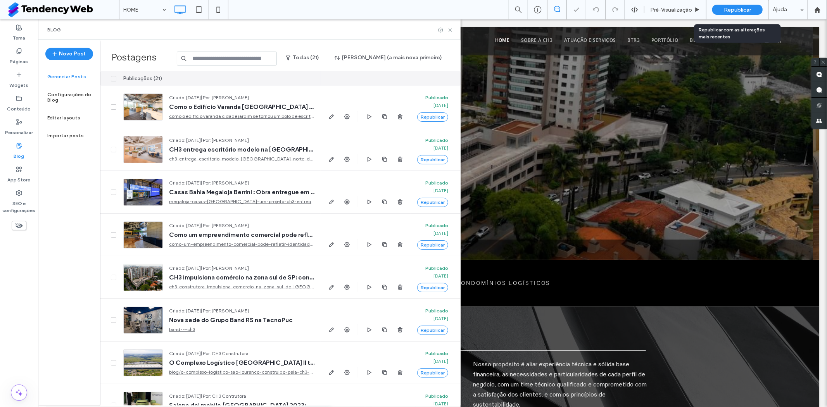
click at [733, 8] on span "Republicar" at bounding box center [736, 10] width 27 height 7
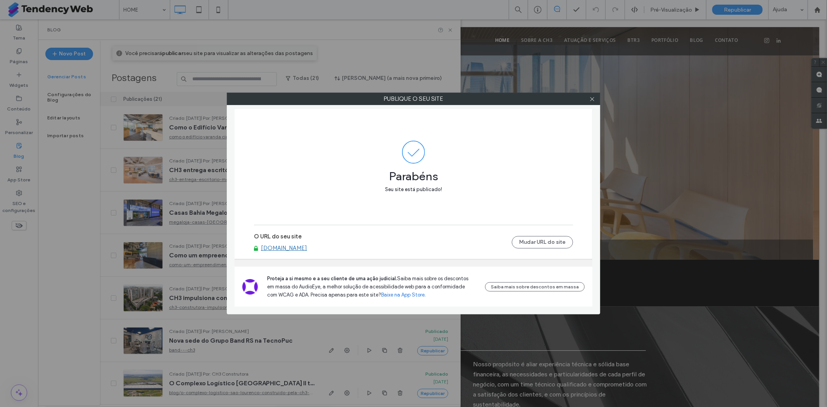
click at [307, 245] on link "[DOMAIN_NAME]" at bounding box center [284, 248] width 46 height 7
